Goal: Navigation & Orientation: Find specific page/section

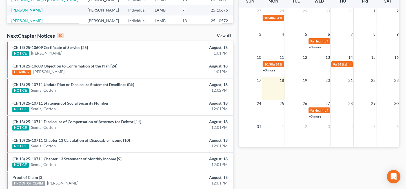
scroll to position [128, 0]
